Goal: Information Seeking & Learning: Learn about a topic

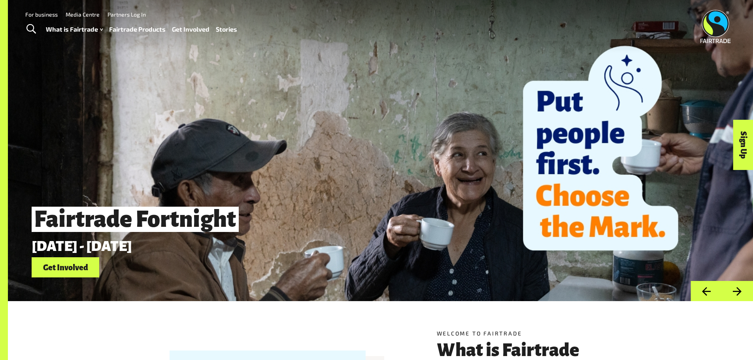
click at [145, 31] on link "Fairtrade Products" at bounding box center [137, 29] width 57 height 11
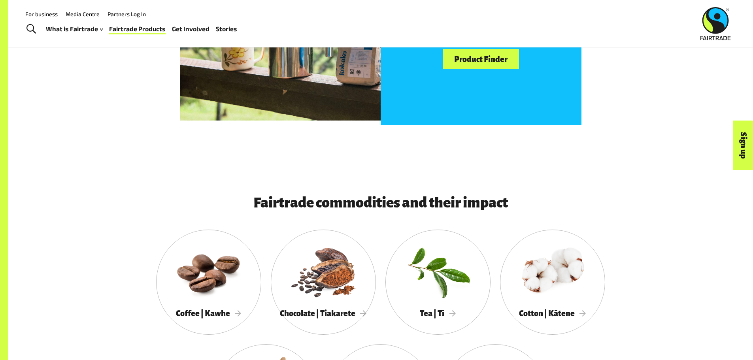
scroll to position [593, 0]
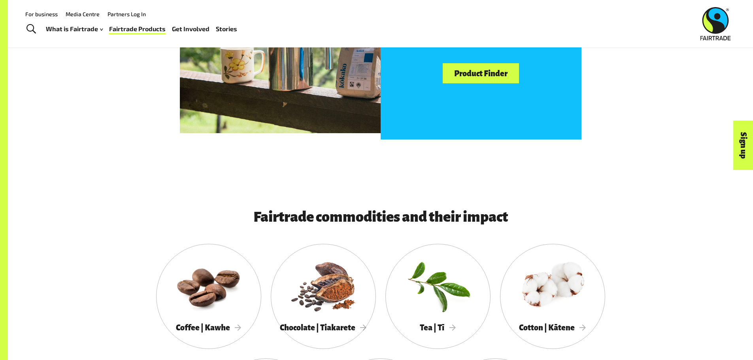
click at [474, 78] on link "Product Finder" at bounding box center [481, 73] width 76 height 20
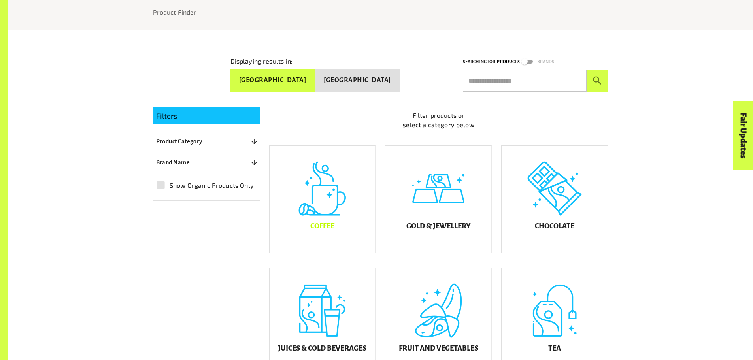
click at [338, 195] on div "Coffee" at bounding box center [323, 199] width 106 height 107
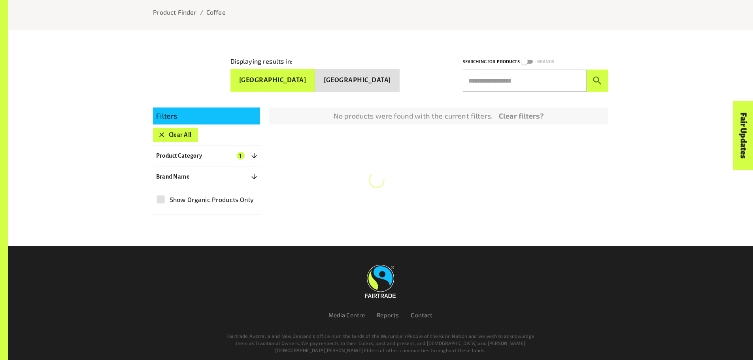
scroll to position [135, 0]
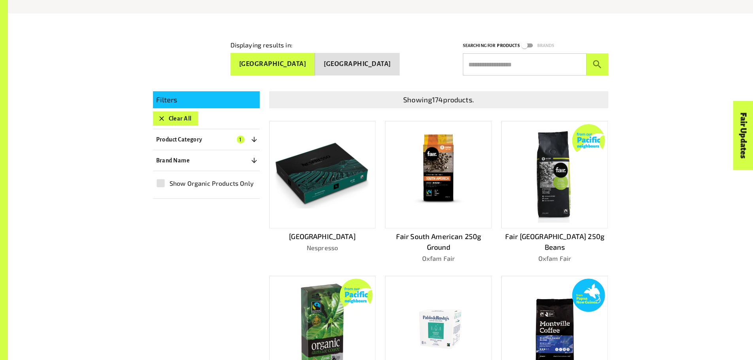
click at [422, 183] on img at bounding box center [439, 175] width 80 height 96
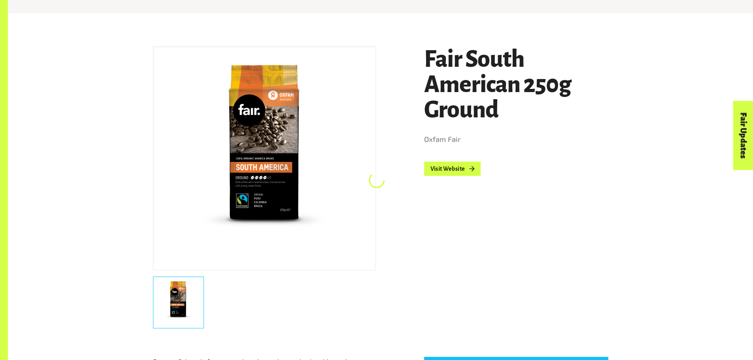
scroll to position [148, 0]
